Goal: Information Seeking & Learning: Learn about a topic

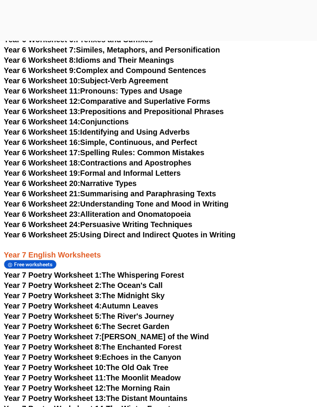
scroll to position [3800, 0]
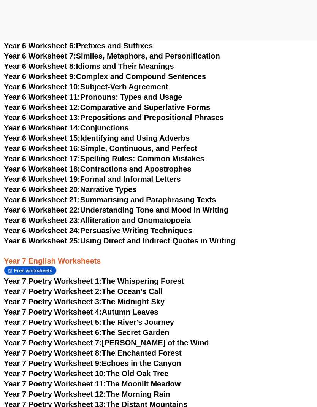
click at [88, 144] on link "Year 6 Worksheet 16: Simple, Continuous, and Perfect" at bounding box center [101, 148] width 194 height 8
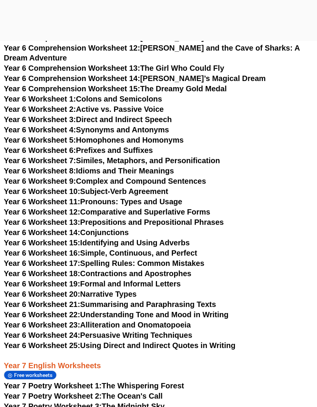
scroll to position [3693, 0]
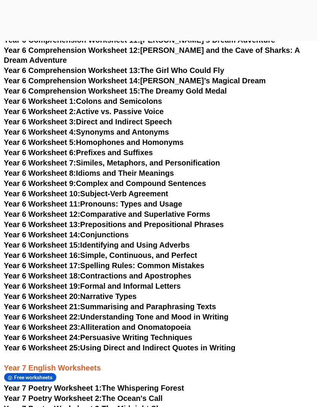
click at [79, 108] on link "Year 6 Worksheet 2: Active vs. Passive Voice" at bounding box center [84, 112] width 160 height 8
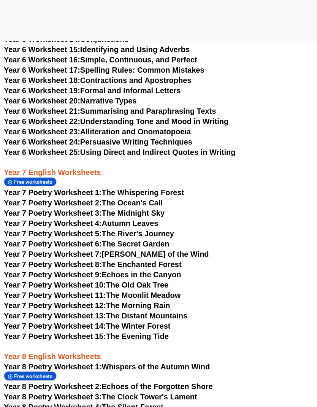
scroll to position [3890, 0]
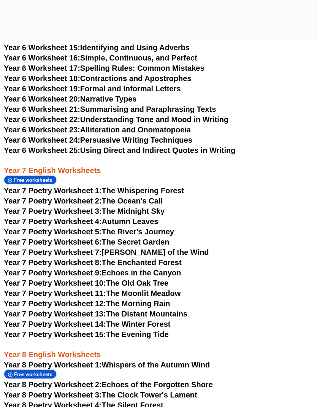
click at [102, 187] on span "Year 7 Poetry Worksheet 1:" at bounding box center [53, 191] width 98 height 8
click at [160, 238] on link "Year 7 Poetry Worksheet 6: The Secret Garden" at bounding box center [86, 242] width 165 height 8
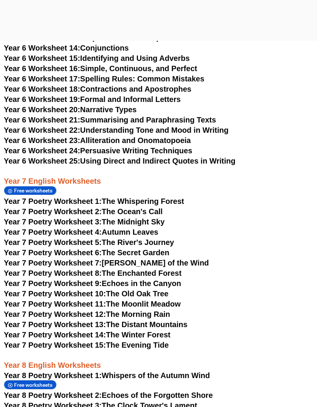
scroll to position [3880, 0]
click at [162, 207] on link "Year 7 Poetry Worksheet 2: The Ocean's Call" at bounding box center [83, 211] width 159 height 8
click at [169, 269] on link "Year 7 Poetry Worksheet 8: The Enchanted Forest" at bounding box center [93, 273] width 178 height 8
click at [169, 238] on link "Year 7 Poetry Worksheet 5: The River's Journey" at bounding box center [89, 242] width 170 height 8
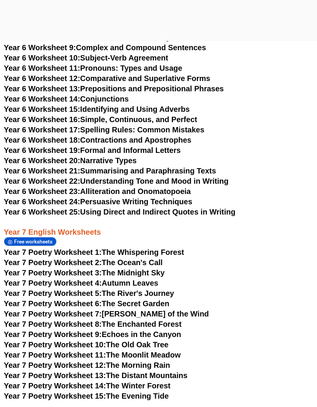
scroll to position [3828, 0]
click at [223, 177] on link "Year 6 Worksheet 22: Understanding Tone and Mood in Writing" at bounding box center [116, 181] width 225 height 8
click at [190, 187] on link "Year 6 Worksheet 23: Alliteration and Onomatopoeia" at bounding box center [97, 191] width 187 height 8
click at [197, 126] on link "Year 6 Worksheet 17: Spelling Rules: Common Mistakes" at bounding box center [104, 130] width 201 height 8
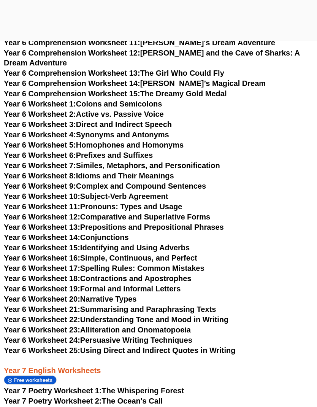
scroll to position [3684, 0]
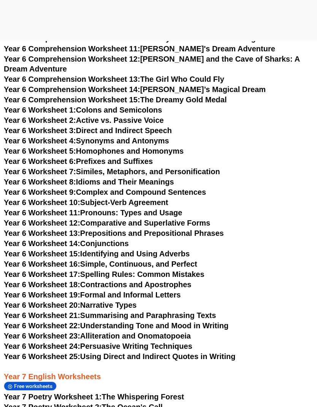
click at [202, 219] on link "Year 6 Worksheet 12: Comparative and Superlative Forms" at bounding box center [107, 223] width 207 height 8
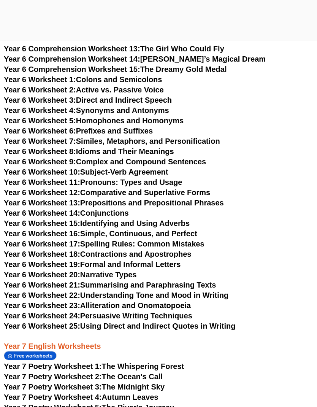
click at [164, 147] on link "Year 6 Worksheet 8: Idioms and Their Meanings" at bounding box center [89, 151] width 170 height 8
click at [99, 209] on link "Year 6 Worksheet 14: Conjunctions" at bounding box center [66, 213] width 125 height 8
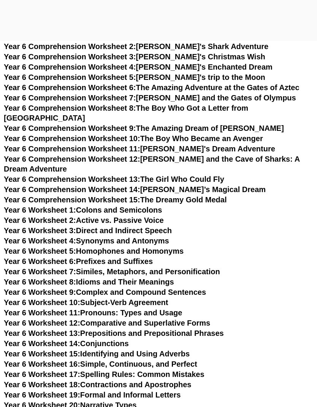
scroll to position [3598, 0]
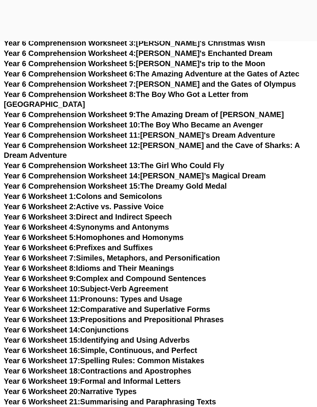
click at [223, 172] on link "Year 6 Comprehension Worksheet 14: [PERSON_NAME]’s Magical Dream" at bounding box center [135, 176] width 262 height 8
click at [216, 161] on link "Year 6 Comprehension Worksheet 13: The Girl Who Could Fly" at bounding box center [114, 165] width 221 height 8
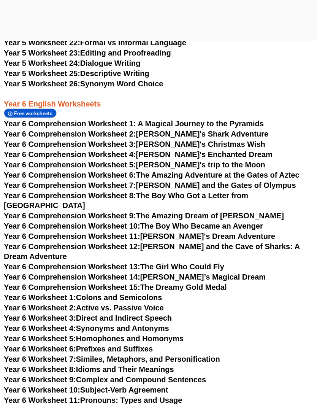
scroll to position [3495, 0]
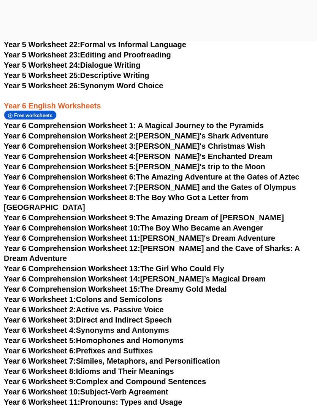
click at [257, 224] on link "Year 6 Comprehension Worksheet 10: The Boy Who Became an Avenger" at bounding box center [133, 228] width 259 height 8
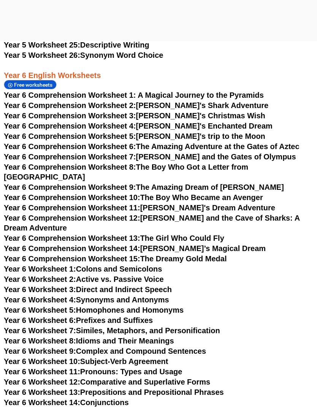
click at [142, 137] on link "Year 6 Comprehension Worksheet 5: [PERSON_NAME]'s trip to the Moon" at bounding box center [135, 136] width 262 height 8
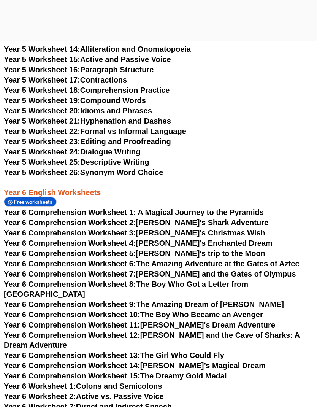
scroll to position [3396, 0]
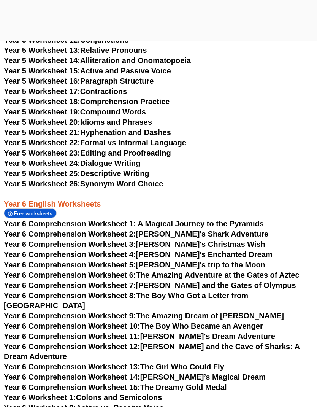
click at [149, 192] on h3 "Year 6 English Worksheets" at bounding box center [159, 199] width 310 height 20
click at [153, 183] on link "Year 5 Worksheet 26: Synonym Word Choice" at bounding box center [83, 184] width 159 height 8
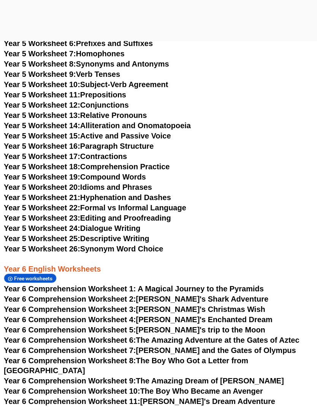
scroll to position [3333, 0]
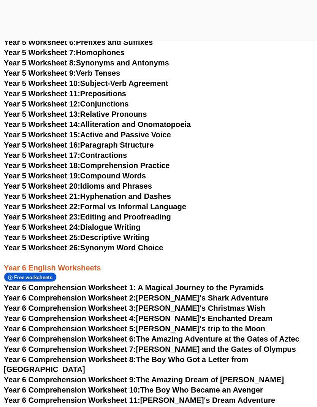
click at [164, 165] on link "Year 5 Worksheet 18: Comprehension Practice" at bounding box center [87, 165] width 166 height 8
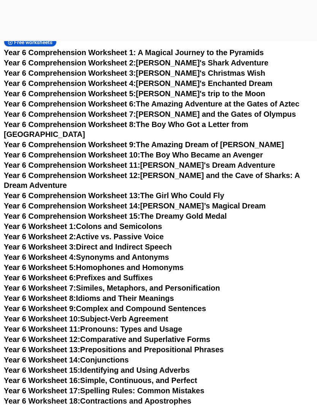
scroll to position [3578, 0]
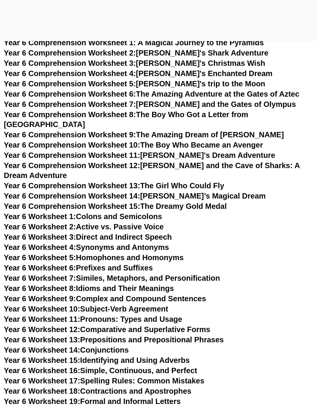
click at [153, 243] on link "Year 6 Worksheet 4: Synonyms and Antonyms" at bounding box center [86, 247] width 165 height 8
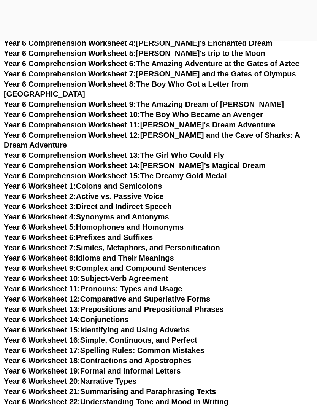
click at [180, 223] on link "Year 6 Worksheet 5: Homophones and Homonyms" at bounding box center [94, 227] width 180 height 8
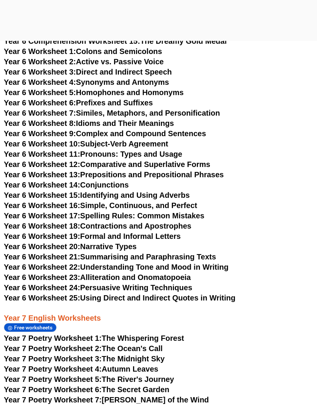
scroll to position [3764, 0]
